Goal: Task Accomplishment & Management: Manage account settings

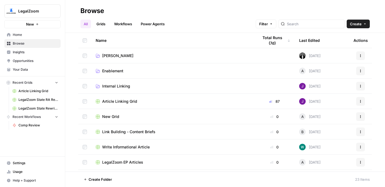
click at [23, 162] on span "Settings" at bounding box center [35, 163] width 45 height 5
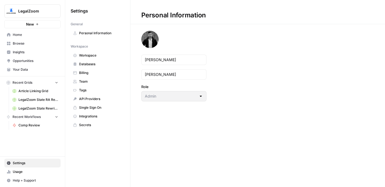
click at [85, 78] on link "Team" at bounding box center [98, 81] width 54 height 9
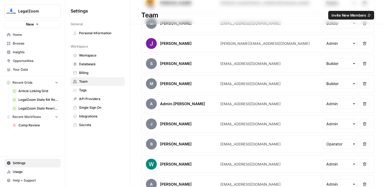
scroll to position [539, 0]
click at [350, 15] on span "Invite New Members" at bounding box center [348, 14] width 34 height 5
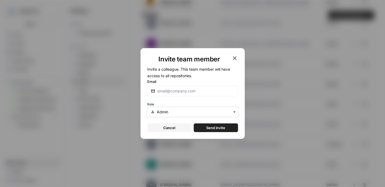
click at [159, 114] on input "text" at bounding box center [195, 111] width 77 height 5
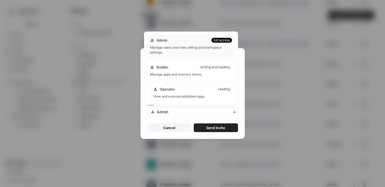
click at [171, 92] on div "Operator reading View and execute published apps." at bounding box center [193, 92] width 84 height 17
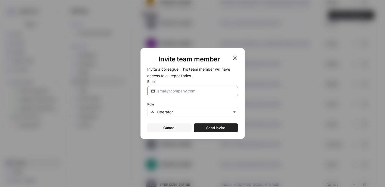
click at [171, 90] on input "Email" at bounding box center [195, 90] width 77 height 5
type input "[EMAIL_ADDRESS][DOMAIN_NAME]"
click at [219, 130] on button "Send invite" at bounding box center [216, 127] width 44 height 9
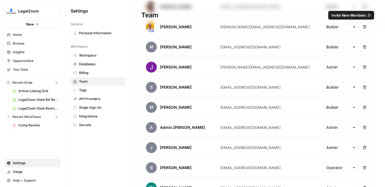
scroll to position [520, 0]
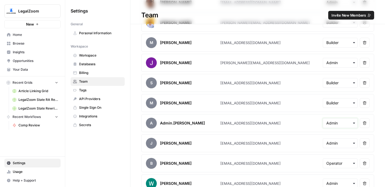
click at [340, 123] on input "text" at bounding box center [340, 122] width 28 height 5
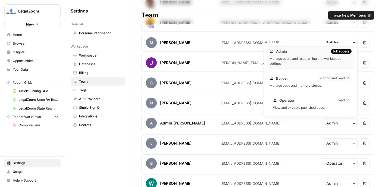
click at [301, 98] on div "Operator reading" at bounding box center [312, 100] width 79 height 5
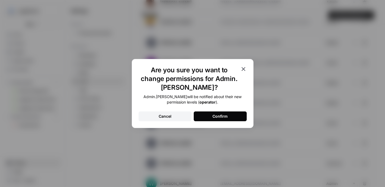
click at [216, 115] on div "Confirm" at bounding box center [219, 116] width 15 height 5
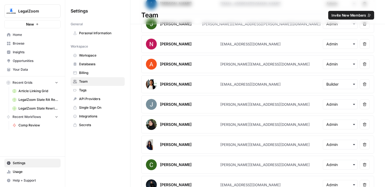
scroll to position [0, 0]
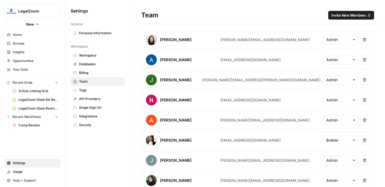
click at [92, 33] on span "Personal Information" at bounding box center [100, 33] width 43 height 5
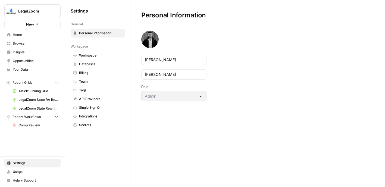
click at [88, 55] on span "Workspace" at bounding box center [100, 55] width 43 height 5
